Goal: Task Accomplishment & Management: Use online tool/utility

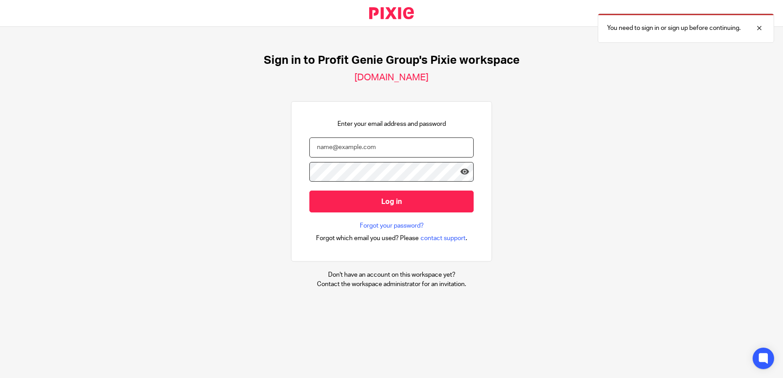
type input "[PERSON_NAME][EMAIL_ADDRESS][DOMAIN_NAME]"
click at [386, 202] on input "Log in" at bounding box center [391, 202] width 164 height 22
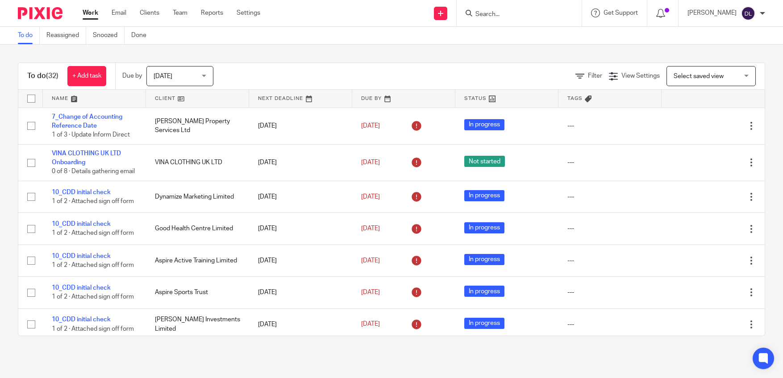
click at [503, 12] on input "Search" at bounding box center [514, 15] width 80 height 8
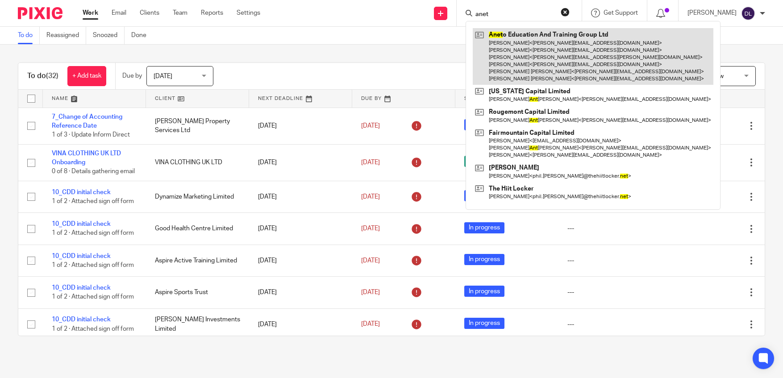
type input "anet"
click at [536, 50] on link at bounding box center [593, 56] width 241 height 57
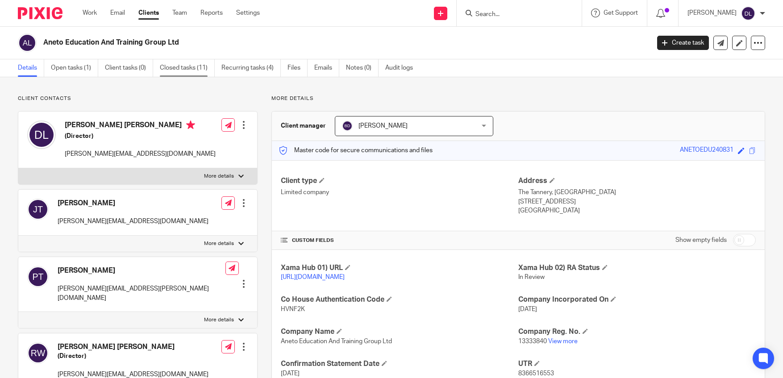
click at [183, 71] on link "Closed tasks (11)" at bounding box center [187, 67] width 55 height 17
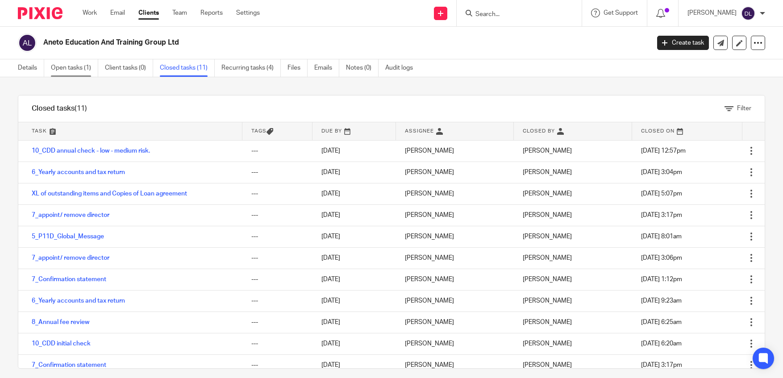
click at [76, 69] on link "Open tasks (1)" at bounding box center [74, 67] width 47 height 17
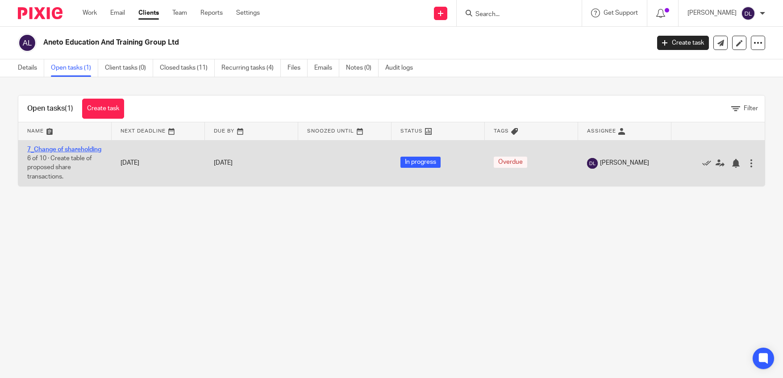
click at [49, 152] on link "7_Change of shareholding" at bounding box center [64, 149] width 74 height 6
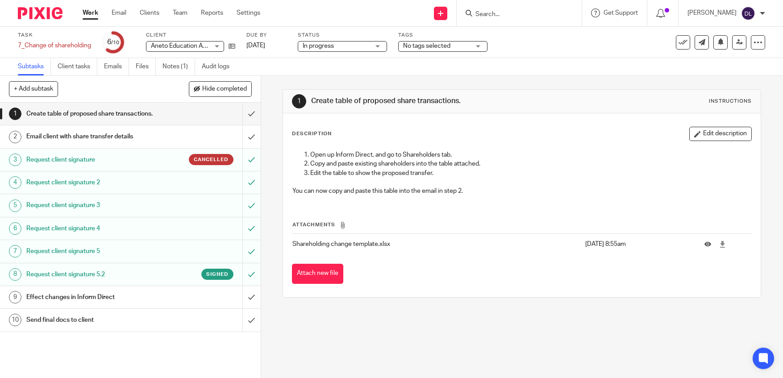
click at [79, 137] on h1 "Email client with share transfer details" at bounding box center [95, 136] width 138 height 13
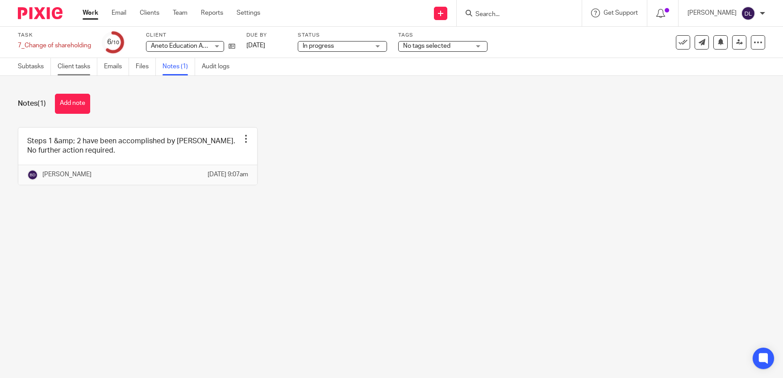
click at [73, 66] on link "Client tasks" at bounding box center [78, 66] width 40 height 17
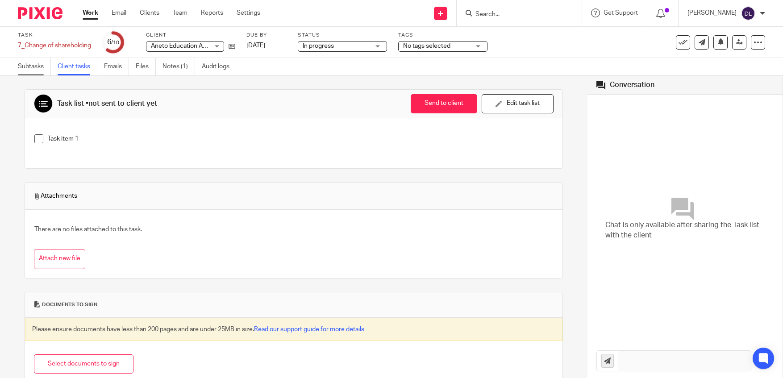
click at [29, 70] on link "Subtasks" at bounding box center [34, 66] width 33 height 17
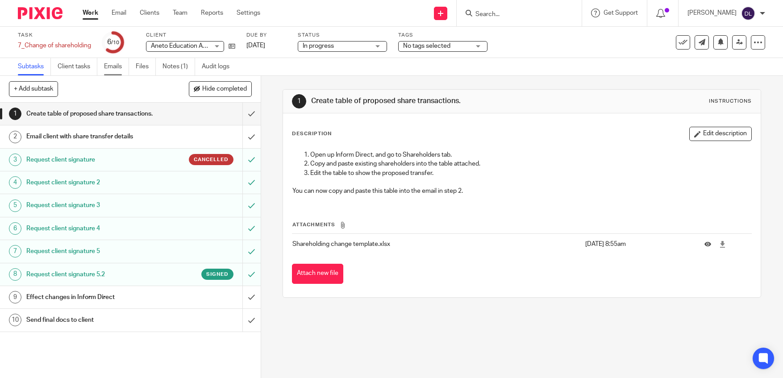
click at [114, 70] on link "Emails" at bounding box center [116, 66] width 25 height 17
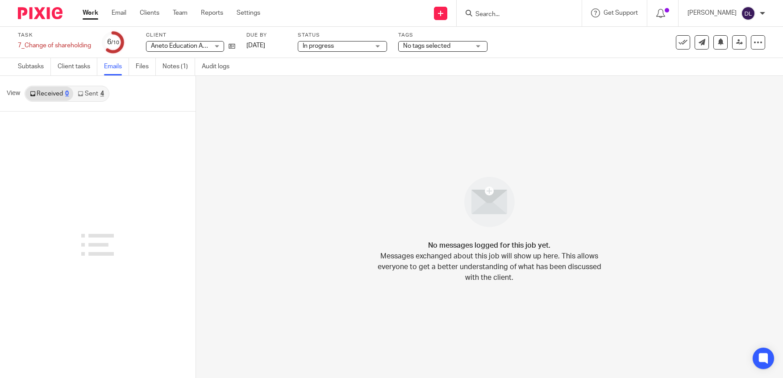
click at [88, 92] on link "Sent 4" at bounding box center [90, 94] width 35 height 14
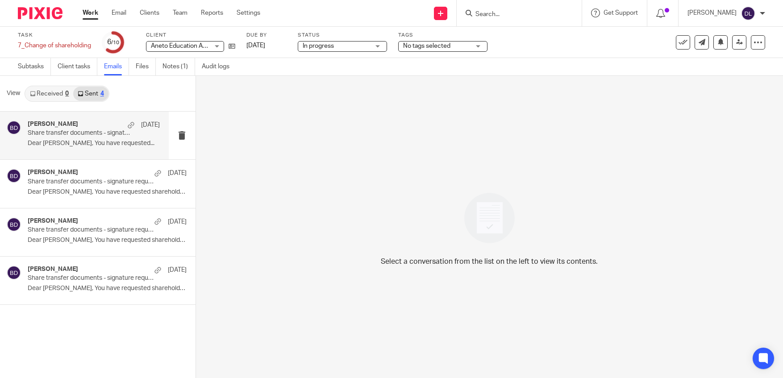
click at [93, 144] on p "Dear Rebecca, You have requested..." at bounding box center [94, 144] width 132 height 8
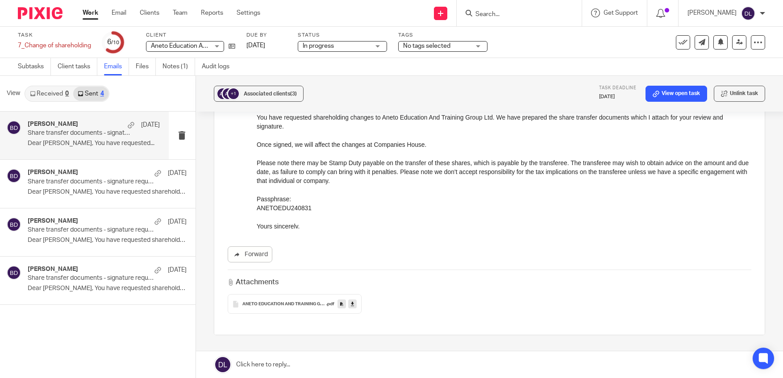
scroll to position [107, 0]
click at [352, 303] on icon at bounding box center [352, 302] width 3 height 7
click at [77, 66] on link "Client tasks" at bounding box center [78, 66] width 40 height 17
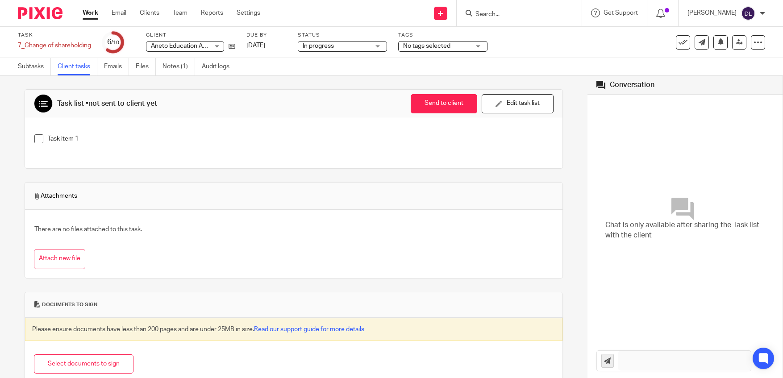
click at [503, 14] on input "Search" at bounding box center [514, 15] width 80 height 8
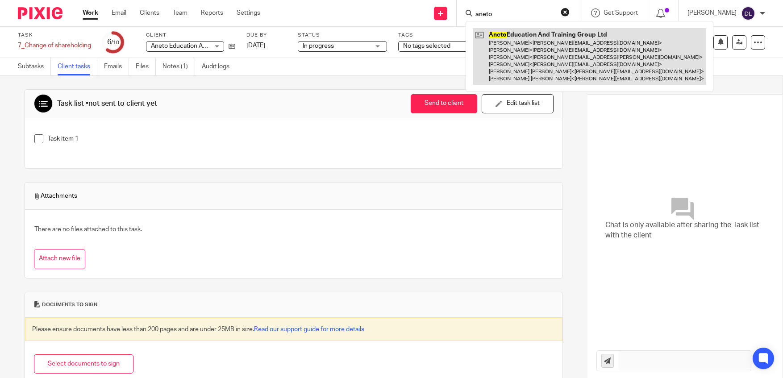
type input "aneto"
click at [540, 60] on link at bounding box center [589, 56] width 233 height 57
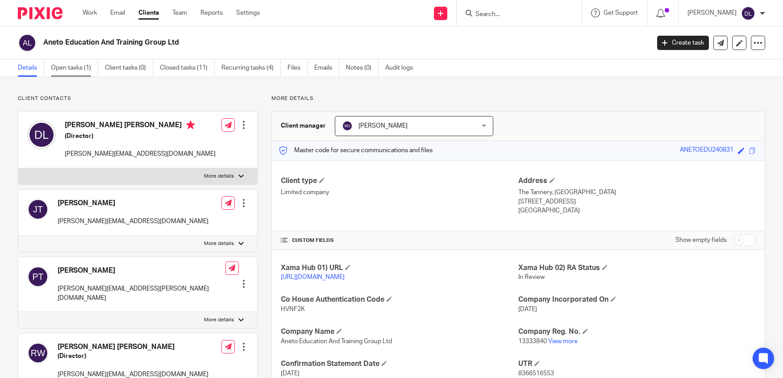
click at [75, 69] on link "Open tasks (1)" at bounding box center [74, 67] width 47 height 17
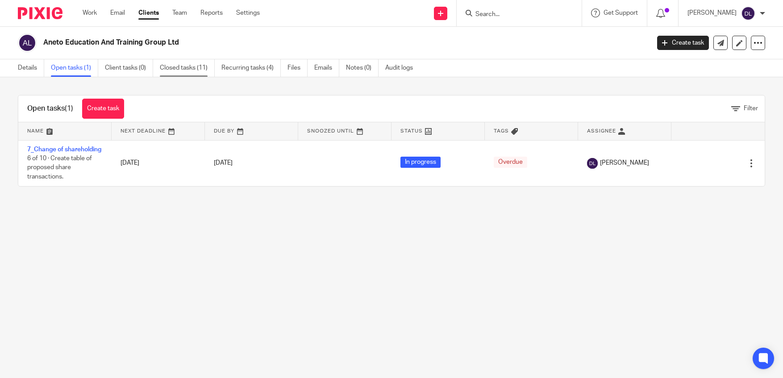
click at [187, 70] on link "Closed tasks (11)" at bounding box center [187, 67] width 55 height 17
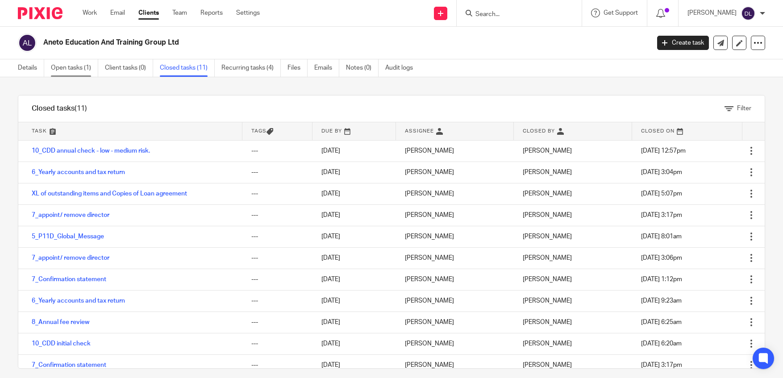
click at [80, 72] on link "Open tasks (1)" at bounding box center [74, 67] width 47 height 17
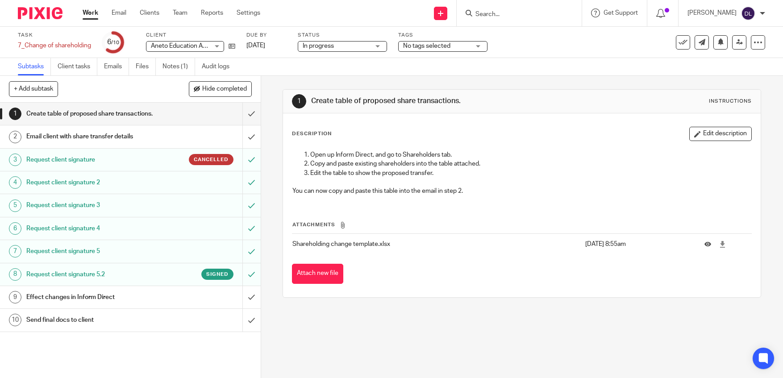
click at [89, 117] on h1 "Create table of proposed share transactions." at bounding box center [95, 113] width 138 height 13
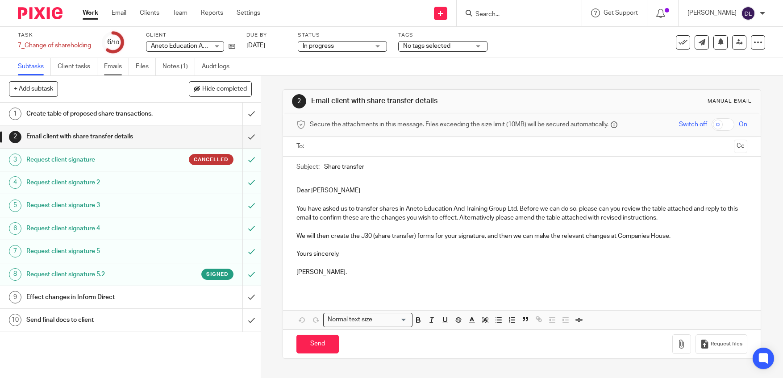
click at [105, 70] on link "Emails" at bounding box center [116, 66] width 25 height 17
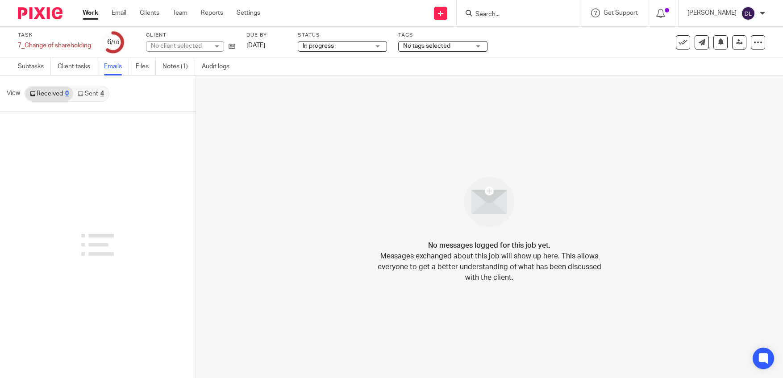
click at [91, 96] on link "Sent 4" at bounding box center [90, 94] width 35 height 14
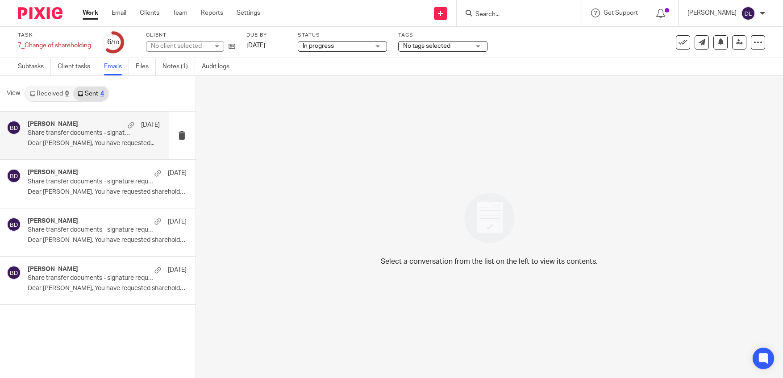
click at [88, 136] on p "Share transfer documents - signature required." at bounding box center [80, 133] width 105 height 8
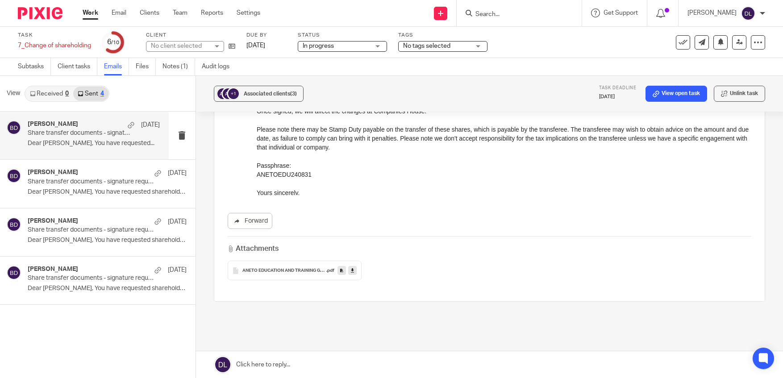
scroll to position [168, 0]
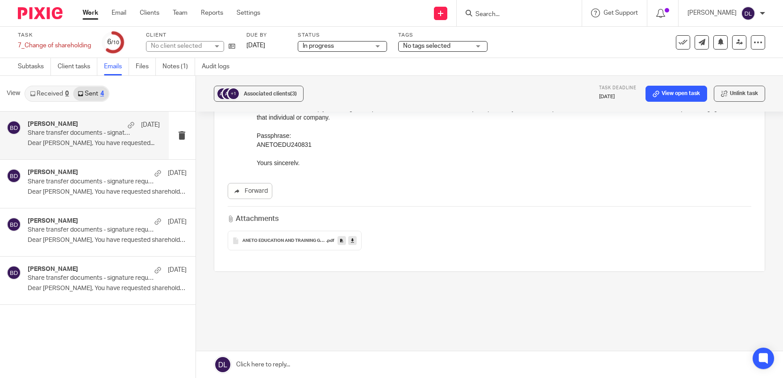
click at [353, 240] on link at bounding box center [352, 240] width 8 height 9
